Goal: Task Accomplishment & Management: Use online tool/utility

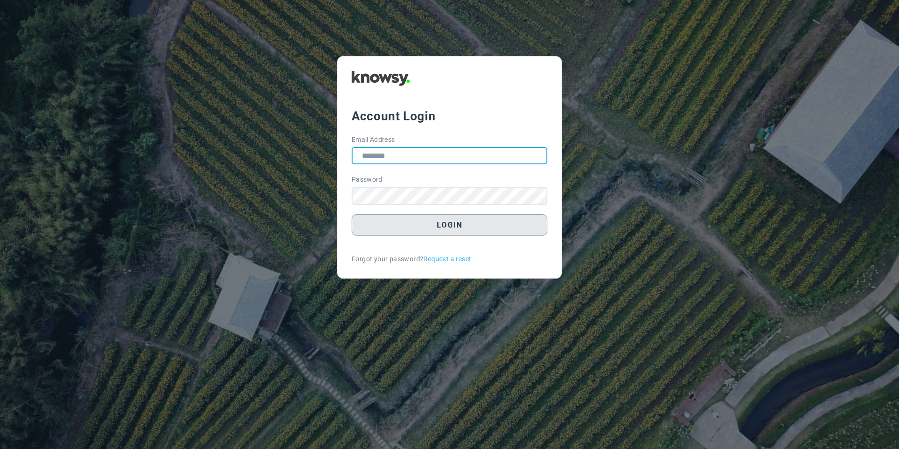
type input "**********"
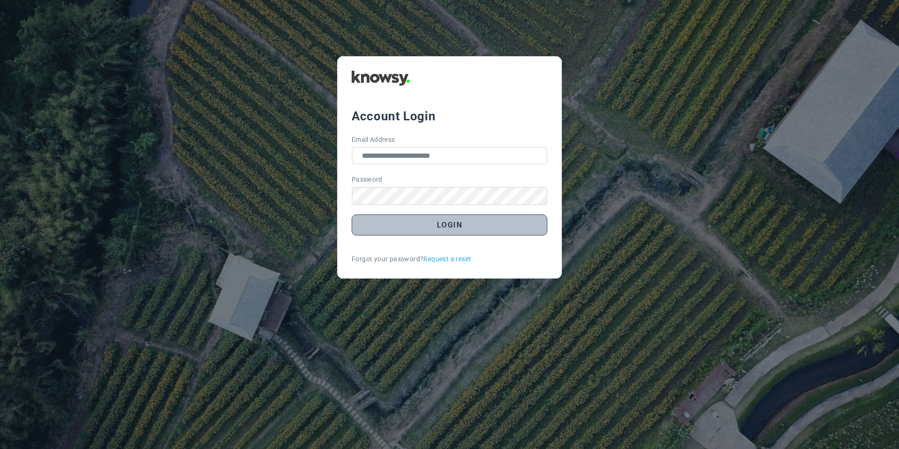
click at [454, 233] on button "Login" at bounding box center [450, 224] width 196 height 21
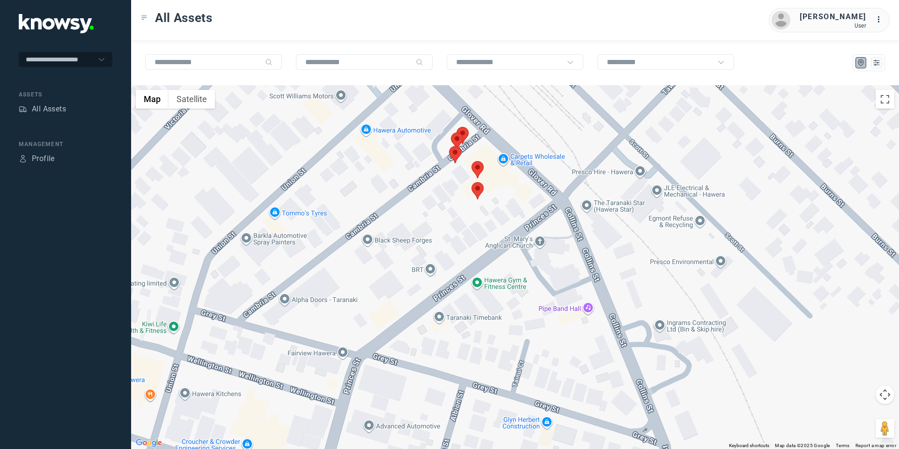
click at [471, 182] on area at bounding box center [471, 182] width 0 height 0
click at [514, 130] on button "Close" at bounding box center [508, 138] width 22 height 22
click at [471, 161] on area at bounding box center [471, 161] width 0 height 0
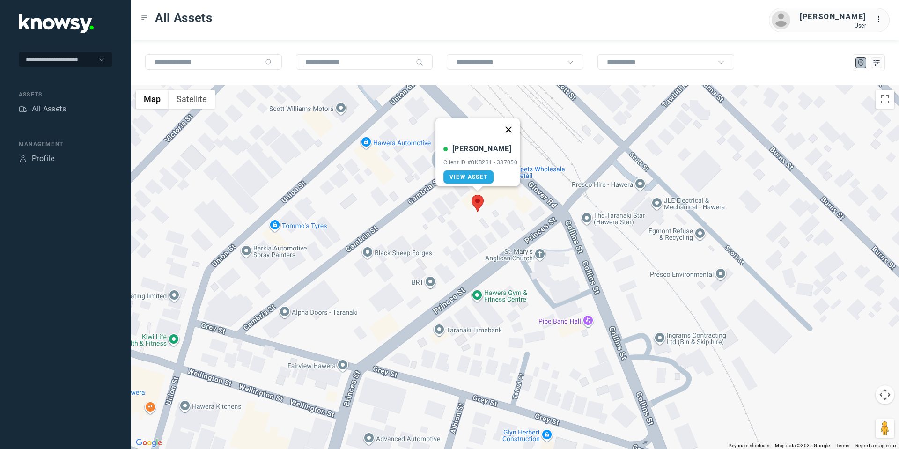
click at [517, 122] on button "Close" at bounding box center [508, 129] width 22 height 22
click at [449, 159] on area at bounding box center [449, 159] width 0 height 0
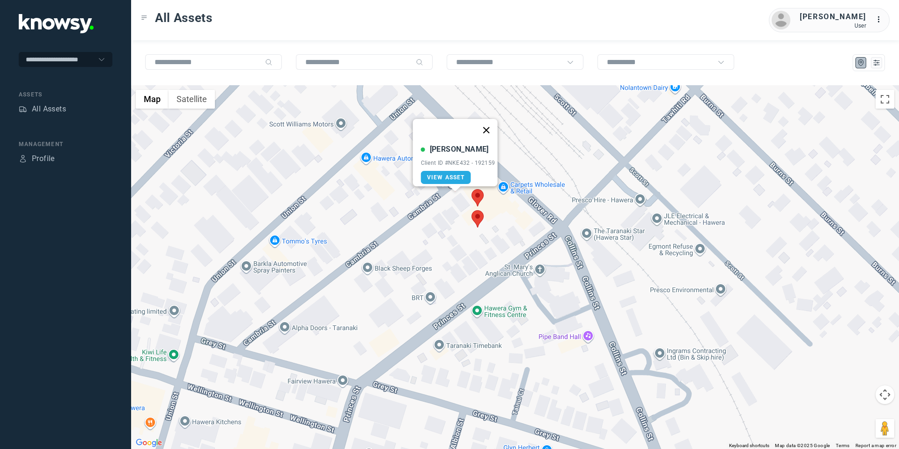
click at [494, 122] on button "Close" at bounding box center [486, 130] width 22 height 22
click at [451, 161] on area at bounding box center [451, 161] width 0 height 0
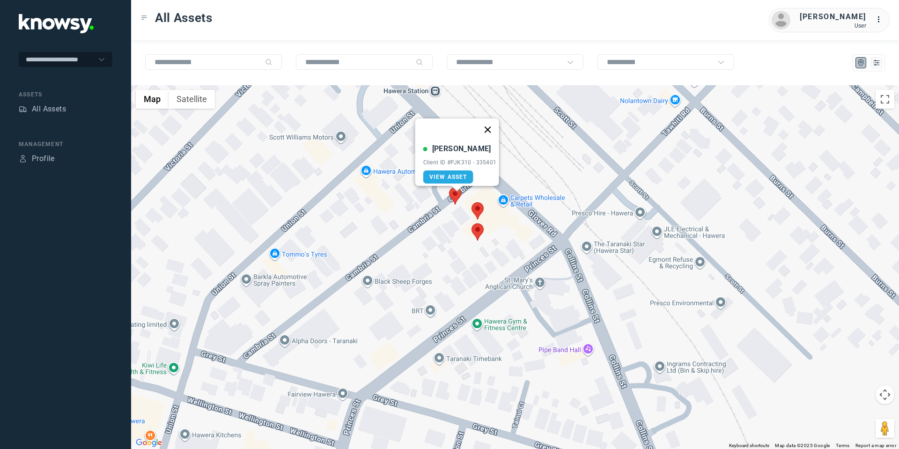
click at [495, 122] on button "Close" at bounding box center [487, 129] width 22 height 22
click at [457, 168] on area at bounding box center [457, 168] width 0 height 0
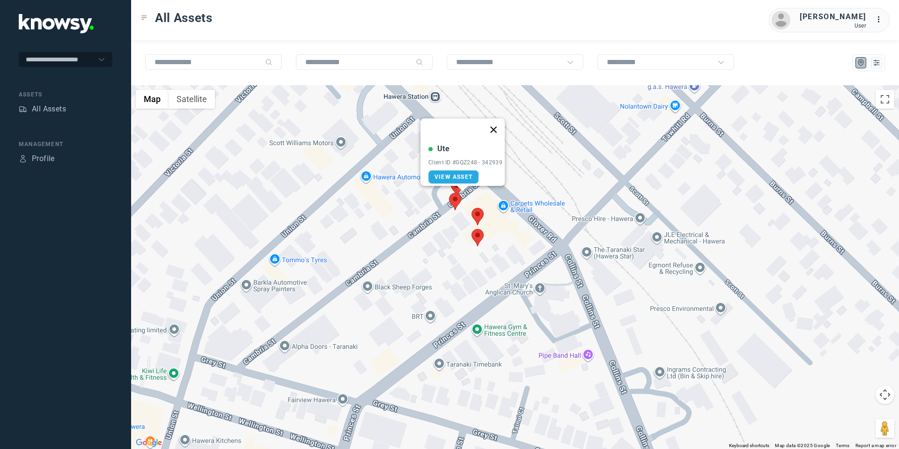
click at [498, 122] on button "Close" at bounding box center [493, 129] width 22 height 22
click at [471, 229] on area at bounding box center [471, 229] width 0 height 0
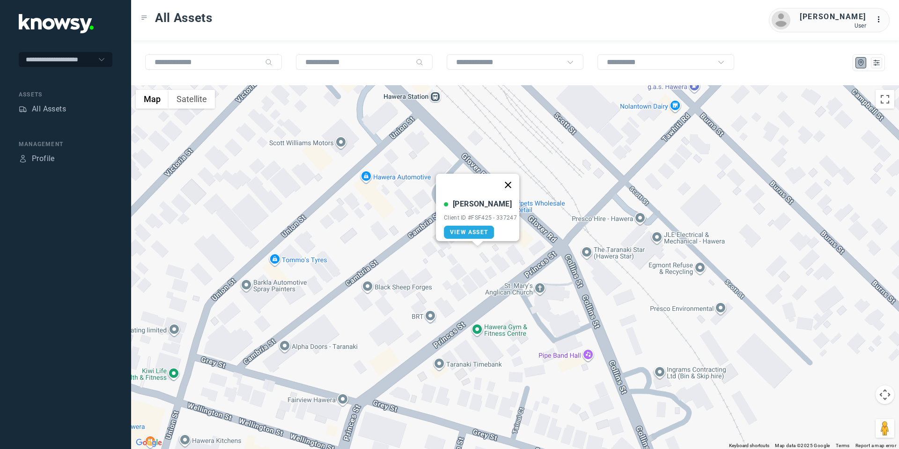
click at [510, 180] on button "Close" at bounding box center [508, 185] width 22 height 22
